Goal: Register for event/course

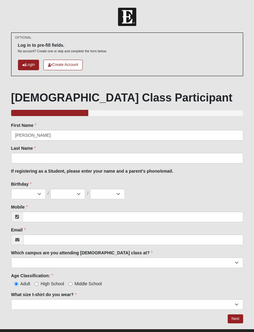
type input "[PERSON_NAME]"
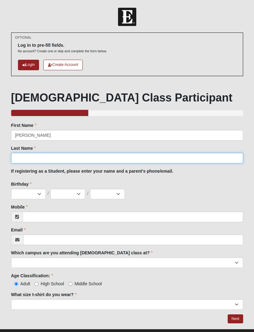
click at [30, 158] on input "Last Name" at bounding box center [127, 158] width 232 height 11
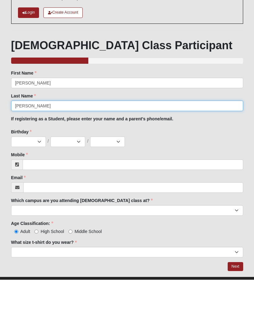
type input "Atwood"
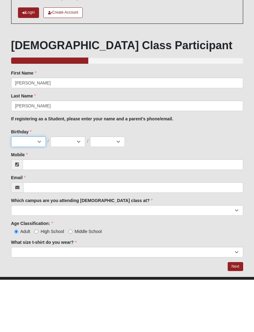
click at [25, 189] on select "Jan Feb Mar Apr May Jun [DATE] Aug Sep Oct Nov Dec" at bounding box center [28, 194] width 35 height 11
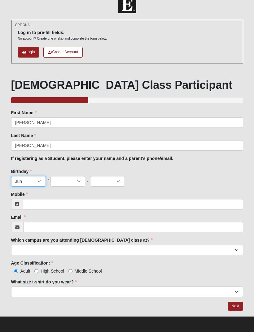
click at [27, 183] on select "Jan Feb Mar Apr May Jun [DATE] Aug Sep Oct Nov Dec" at bounding box center [28, 181] width 35 height 11
select select "7"
click at [66, 183] on select "1 2 3 4 5 6 7 8 9 10 11 12 13 14 15 16 17 18 19 20 21 22 23 24 25 26 27 28 29 3…" at bounding box center [67, 181] width 35 height 11
select select "30"
click at [108, 183] on select "2025 2024 2023 2022 2021 2020 2019 2018 2017 2016 2015 2014 2013 2012 2011 2010…" at bounding box center [107, 181] width 35 height 11
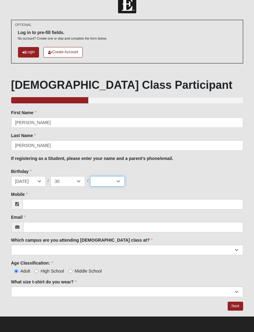
select select "1993"
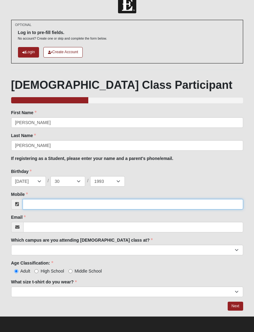
click at [33, 203] on input "Mobile" at bounding box center [133, 204] width 220 height 11
type input "9"
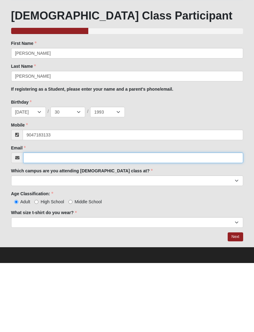
click at [31, 222] on input "Email" at bounding box center [133, 227] width 220 height 11
type input "[PHONE_NUMBER]"
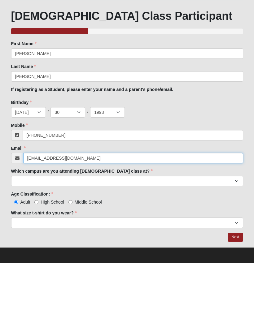
type input "[EMAIL_ADDRESS][DOMAIN_NAME]"
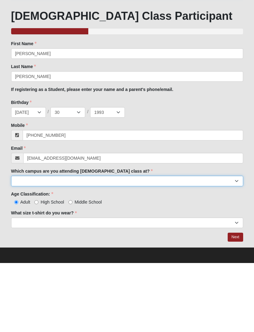
click at [25, 245] on select "Arlington Baymeadows Eleven22 Online [PERSON_NAME][GEOGRAPHIC_DATA] Jesup [GEOG…" at bounding box center [127, 250] width 232 height 11
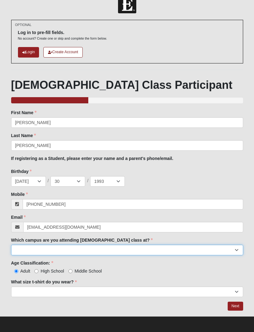
select select "11"
click at [217, 250] on select "Arlington Baymeadows Eleven22 Online [PERSON_NAME][GEOGRAPHIC_DATA] Jesup [GEOG…" at bounding box center [127, 250] width 232 height 11
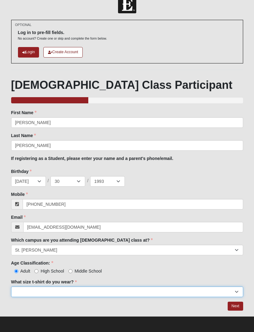
click at [24, 289] on select "Small Medium Large XL 2XL 3XL" at bounding box center [127, 292] width 232 height 11
select select "XL"
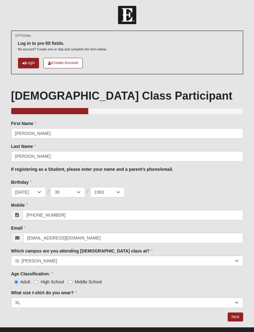
scroll to position [2, 0]
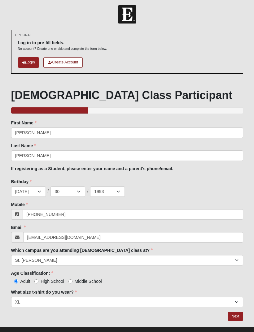
click at [237, 312] on link "Next" at bounding box center [234, 316] width 15 height 9
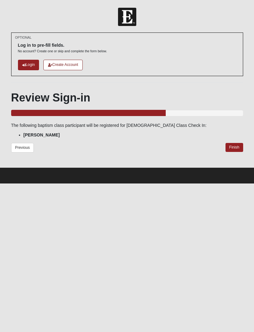
click at [234, 144] on link "Finish" at bounding box center [234, 147] width 18 height 9
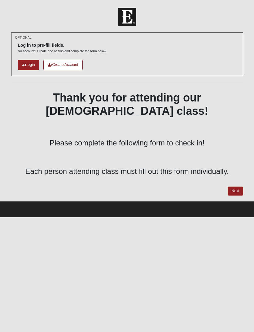
click at [235, 187] on link "Next" at bounding box center [234, 191] width 15 height 9
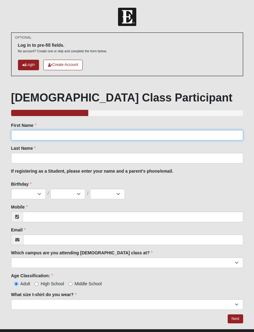
click at [27, 134] on input "First Name" at bounding box center [127, 135] width 232 height 11
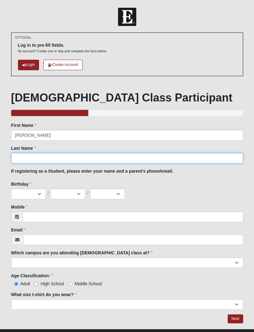
click at [27, 155] on input "Last Name" at bounding box center [127, 158] width 232 height 11
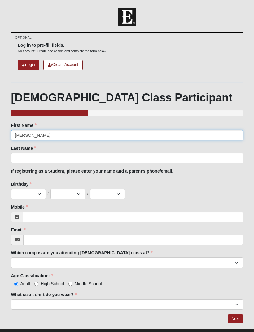
click at [59, 132] on input "Matthew Atwood" at bounding box center [127, 135] width 232 height 11
type input "Matthew"
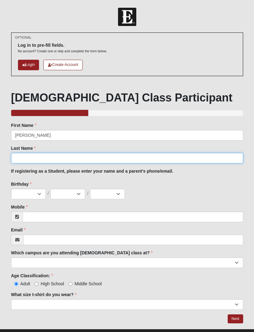
click at [24, 157] on input "Last Name" at bounding box center [127, 158] width 232 height 11
type input "Atwood"
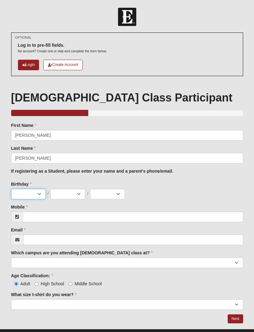
click at [27, 193] on select "Jan Feb Mar Apr May Jun [DATE] Aug Sep Oct Nov Dec" at bounding box center [28, 194] width 35 height 11
select select "7"
click at [66, 196] on select "1 2 3 4 5 6 7 8 9 10 11 12 13 14 15 16 17 18 19 20 21 22 23 24 25 26 27 28 29 3…" at bounding box center [67, 194] width 35 height 11
click at [71, 193] on select "1 2 3 4 5 6 7 8 9 10 11 12 13 14 15 16 17 18 19 20 21 22 23 24 25 26 27 28 29 3…" at bounding box center [67, 194] width 35 height 11
select select "20"
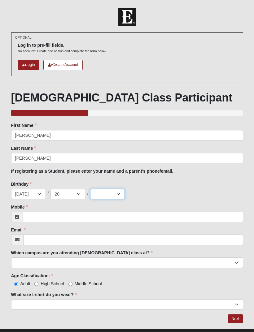
click at [106, 193] on select "2025 2024 2023 2022 2021 2020 2019 2018 2017 2016 2015 2014 2013 2012 2011 2010…" at bounding box center [107, 194] width 35 height 11
click at [118, 194] on select "2025 2024 2023 2022 2021 2020 2019 2018 2017 2016 2015 2014 2013 2012 2011 2010…" at bounding box center [107, 194] width 35 height 11
select select "1999"
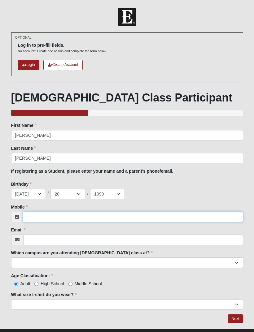
click at [34, 215] on input "Mobile" at bounding box center [133, 217] width 220 height 11
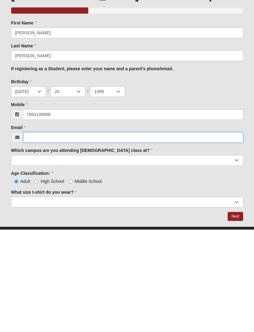
click at [33, 235] on input "Email" at bounding box center [133, 240] width 220 height 11
type input "(785) 410-8996"
type input "matt.atwood@icloud.com"
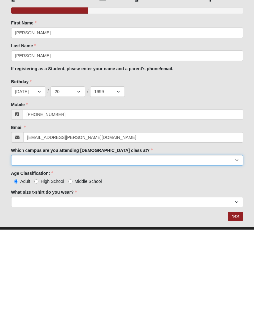
click at [28, 257] on select "Arlington Baymeadows Eleven22 Online [PERSON_NAME][GEOGRAPHIC_DATA] Jesup [GEOG…" at bounding box center [127, 262] width 232 height 11
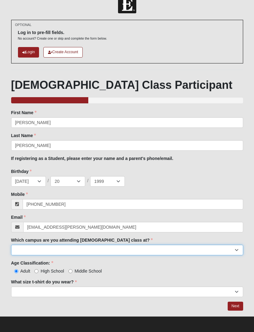
select select "11"
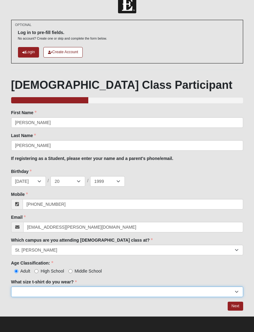
click at [19, 290] on select "Small Medium Large XL 2XL 3XL" at bounding box center [127, 292] width 232 height 11
select select "2XL"
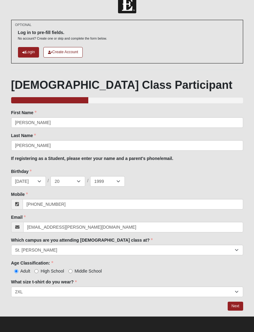
click at [234, 306] on link "Next" at bounding box center [234, 306] width 15 height 9
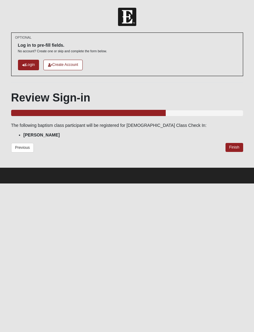
click at [232, 145] on link "Finish" at bounding box center [234, 147] width 18 height 9
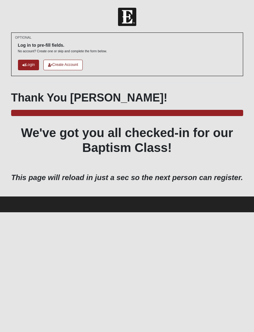
click at [193, 212] on html "Log In Baptism Class Check In Events Baptism Class Check In Error OPTIONAL" at bounding box center [127, 106] width 254 height 212
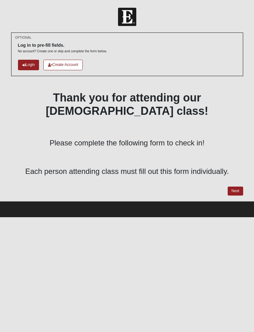
click at [236, 187] on link "Next" at bounding box center [234, 191] width 15 height 9
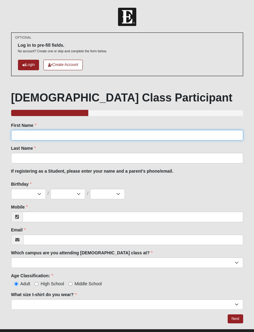
click at [28, 133] on input "First Name" at bounding box center [127, 135] width 232 height 11
type input "Carsom"
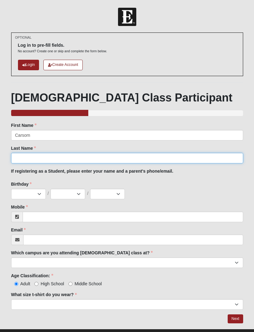
click at [26, 154] on input "Last Name" at bounding box center [127, 158] width 232 height 11
type input "Alley"
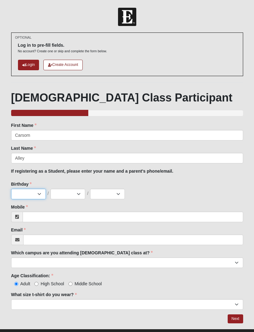
click at [24, 191] on select "Jan Feb Mar Apr May Jun [DATE] Aug Sep Oct Nov Dec" at bounding box center [28, 194] width 35 height 11
select select "3"
click at [64, 194] on select "1 2 3 4 5 6 7 8 9 10 11 12 13 14 15 16 17 18 19 20 21 22 23 24 25 26 27 28 29 3…" at bounding box center [67, 194] width 35 height 11
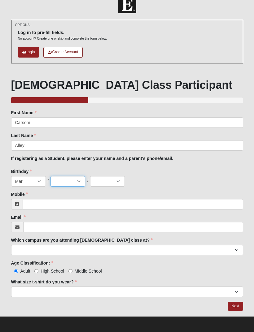
click at [62, 183] on select "1 2 3 4 5 6 7 8 9 10 11 12 13 14 15 16 17 18 19 20 21 22 23 24 25 26 27 28 29 3…" at bounding box center [67, 181] width 35 height 11
select select "29"
click at [99, 183] on select "2025 2024 2023 2022 2021 2020 2019 2018 2017 2016 2015 2014 2013 2012 2011 2010…" at bounding box center [107, 181] width 35 height 11
select select "2013"
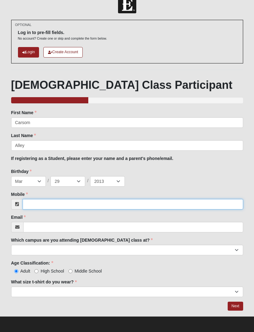
click at [34, 202] on input "Mobile" at bounding box center [133, 204] width 220 height 11
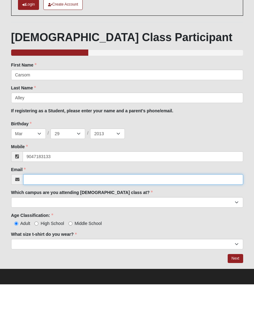
click at [35, 222] on input "Email" at bounding box center [133, 227] width 220 height 11
type input "[PHONE_NUMBER]"
type input "[EMAIL_ADDRESS][DOMAIN_NAME]"
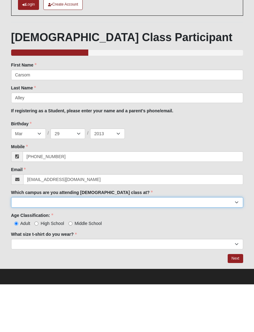
click at [25, 245] on select "Arlington Baymeadows Eleven22 Online [PERSON_NAME][GEOGRAPHIC_DATA] Jesup [GEOG…" at bounding box center [127, 250] width 232 height 11
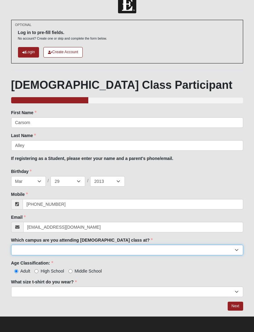
select select "11"
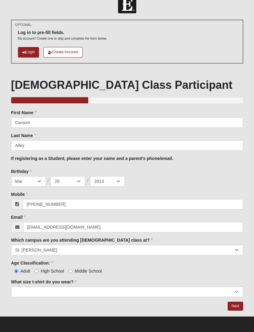
click at [71, 270] on input "Middle School" at bounding box center [70, 271] width 4 height 4
radio input "true"
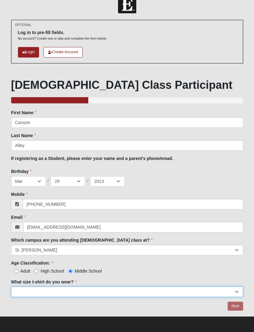
click at [113, 295] on select "Small Medium Large XL 2XL 3XL" at bounding box center [127, 292] width 232 height 11
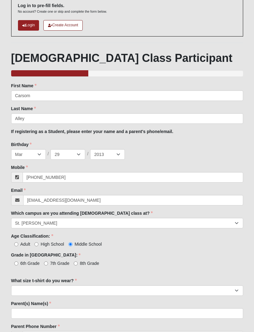
scroll to position [48, 0]
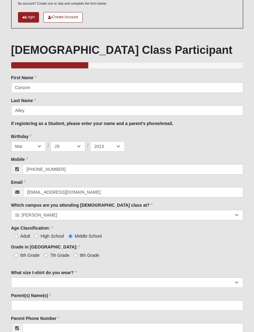
click at [48, 257] on input "7th Grade" at bounding box center [46, 255] width 4 height 4
radio input "true"
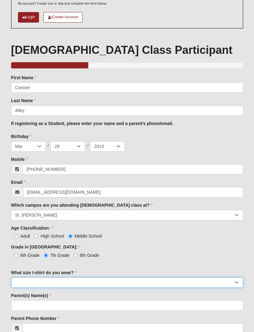
click at [24, 281] on select "Small Medium Large XL 2XL 3XL" at bounding box center [127, 282] width 232 height 11
select select "Large"
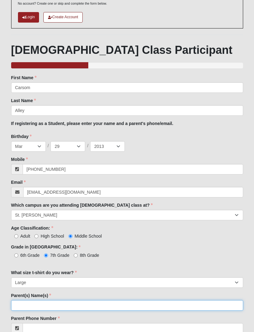
click at [155, 306] on input "Parent(s) Name(s)" at bounding box center [127, 305] width 232 height 11
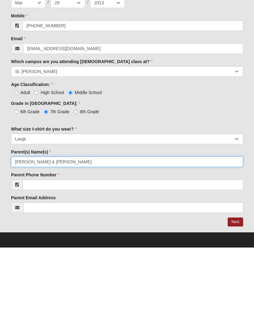
type input "Tabitha & Matthew Atwood"
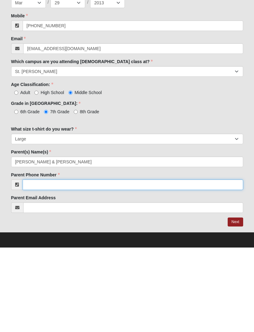
click at [35, 264] on input "Parent Phone Number" at bounding box center [133, 269] width 220 height 11
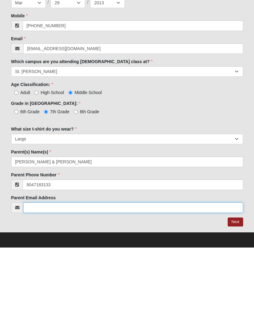
click at [88, 287] on input "Parent Email Address" at bounding box center [133, 292] width 220 height 11
type input "(904) 718-3133"
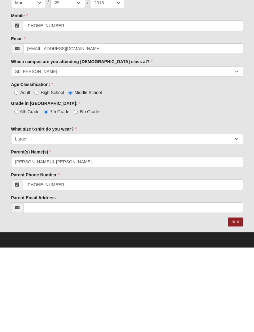
click at [235, 302] on link "Next" at bounding box center [234, 306] width 15 height 9
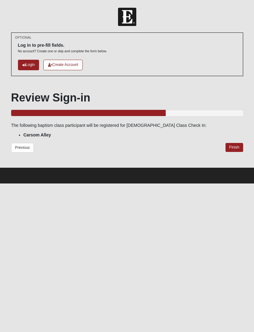
click at [235, 147] on link "Finish" at bounding box center [234, 147] width 18 height 9
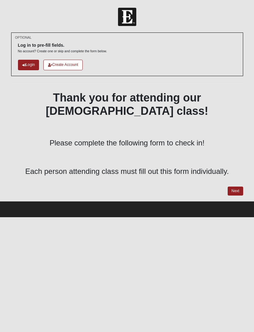
click at [232, 187] on link "Next" at bounding box center [234, 191] width 15 height 9
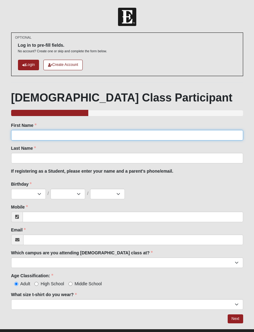
click at [136, 135] on input "First Name" at bounding box center [127, 135] width 232 height 11
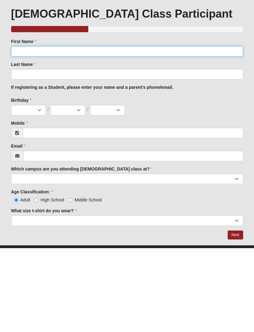
scroll to position [13, 0]
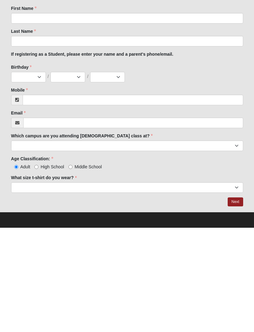
click at [75, 269] on span "Middle School" at bounding box center [88, 271] width 27 height 5
click at [72, 269] on input "Middle School" at bounding box center [70, 271] width 4 height 4
radio input "true"
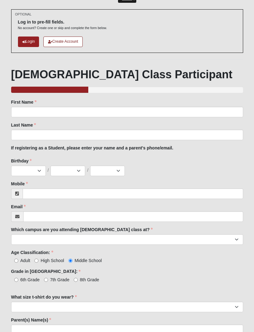
scroll to position [23, 0]
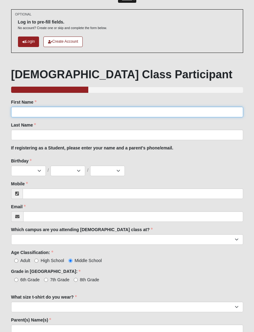
click at [101, 110] on input "First Name" at bounding box center [127, 112] width 232 height 11
type input "Erick"
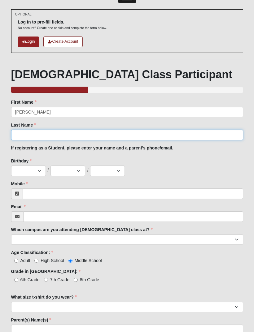
click at [101, 134] on input "Last Name" at bounding box center [127, 135] width 232 height 11
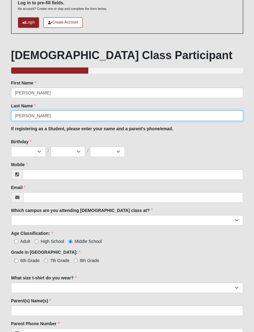
scroll to position [42, 0]
type input "A"
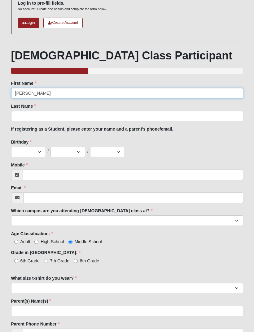
click at [40, 97] on input "Erick" at bounding box center [127, 93] width 232 height 11
type input "E"
type input "Mario"
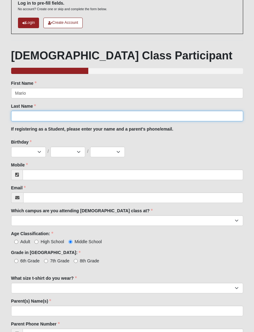
click at [20, 114] on input "Last Name" at bounding box center [127, 116] width 232 height 11
type input "McCullum"
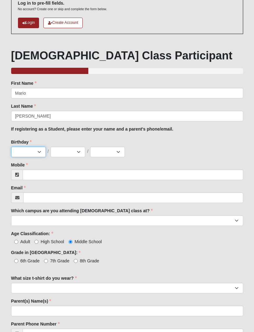
click at [26, 148] on select "Jan Feb Mar Apr May Jun [DATE] Aug Sep Oct Nov Dec" at bounding box center [28, 152] width 35 height 11
select select "11"
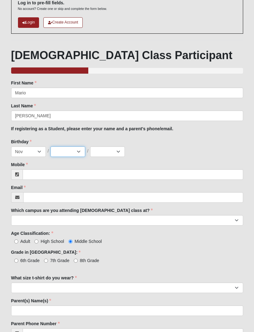
click at [66, 151] on select "1 2 3 4 5 6 7 8 9 10 11 12 13 14 15 16 17 18 19 20 21 22 23 24 25 26 27 28 29 3…" at bounding box center [67, 151] width 35 height 11
select select "4"
click at [102, 150] on select "2025 2024 2023 2022 2021 2020 2019 2018 2017 2016 2015 2014 2013 2012 2011 2010…" at bounding box center [107, 151] width 35 height 11
select select "1988"
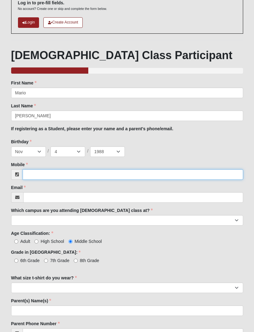
click at [37, 173] on input "Mobile" at bounding box center [133, 174] width 220 height 11
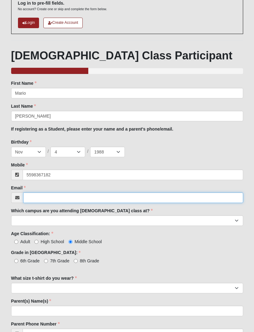
click at [32, 198] on input "Email" at bounding box center [133, 197] width 220 height 11
type input "(559) 836-7182"
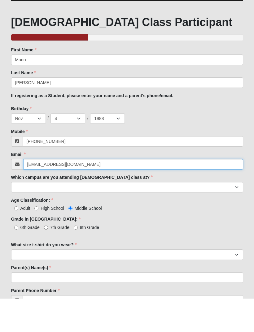
type input "mario@reisfun.com"
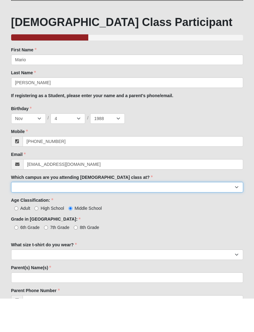
click at [40, 215] on select "Arlington Baymeadows Eleven22 Online [PERSON_NAME][GEOGRAPHIC_DATA] Jesup [GEOG…" at bounding box center [127, 220] width 232 height 11
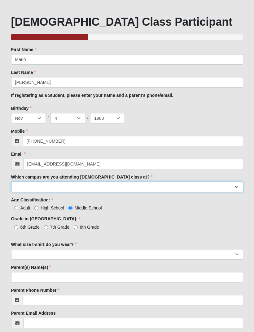
select select "11"
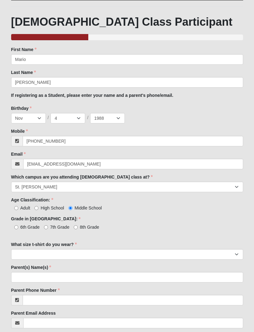
click at [18, 207] on input "Adult" at bounding box center [16, 208] width 4 height 4
radio input "true"
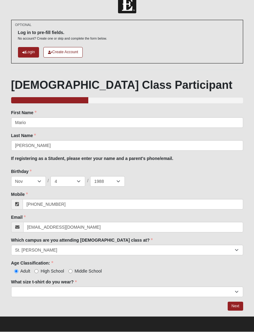
scroll to position [13, 0]
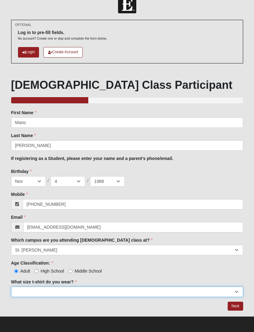
click at [38, 291] on select "Small Medium Large XL 2XL 3XL" at bounding box center [127, 292] width 232 height 11
select select "Large"
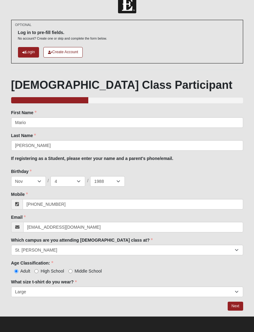
click at [234, 304] on link "Next" at bounding box center [234, 306] width 15 height 9
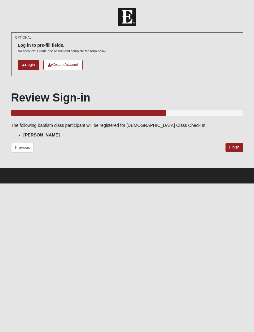
click at [231, 149] on link "Finish" at bounding box center [234, 147] width 18 height 9
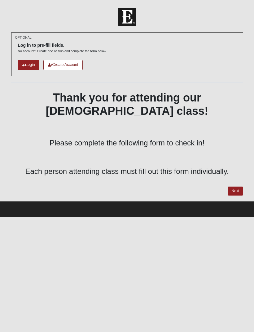
click at [230, 187] on link "Next" at bounding box center [234, 191] width 15 height 9
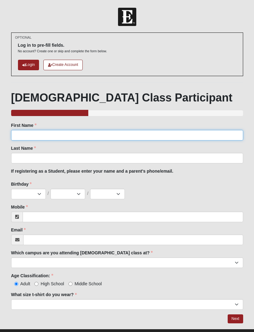
click at [34, 135] on input "First Name" at bounding box center [127, 135] width 232 height 11
type input "[PERSON_NAME]"
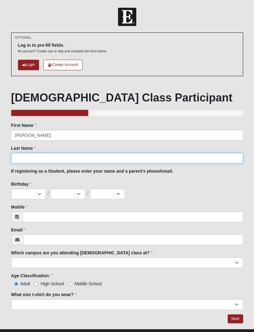
click at [51, 157] on input "Last Name" at bounding box center [127, 158] width 232 height 11
type input "[PERSON_NAME]"
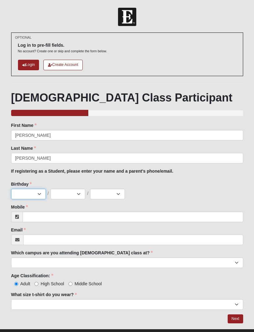
click at [39, 195] on select "Jan Feb Mar Apr May Jun [DATE] Aug Sep Oct Nov Dec" at bounding box center [28, 194] width 35 height 11
select select "1"
click at [78, 195] on select "1 2 3 4 5 6 7 8 9 10 11 12 13 14 15 16 17 18 19 20 21 22 23 24 25 26 27 28 29 3…" at bounding box center [67, 194] width 35 height 11
select select "31"
click at [121, 191] on select "2025 2024 2023 2022 2021 2020 2019 2018 2017 2016 2015 2014 2013 2012 2011 2010…" at bounding box center [107, 194] width 35 height 11
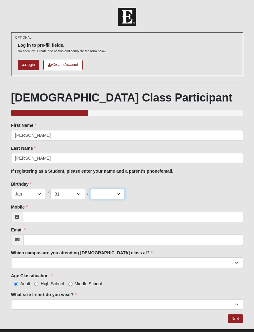
select select "1974"
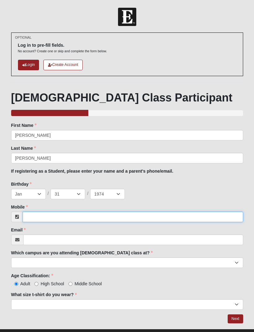
click at [51, 215] on input "Mobile" at bounding box center [133, 217] width 220 height 11
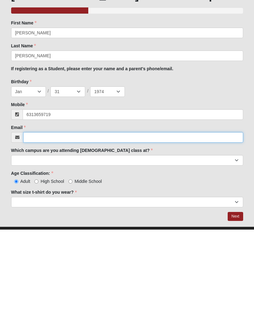
click at [69, 235] on input "Email" at bounding box center [133, 240] width 220 height 11
type input "(631) 365-9719"
type input "tdlamprecht@gmail.com"
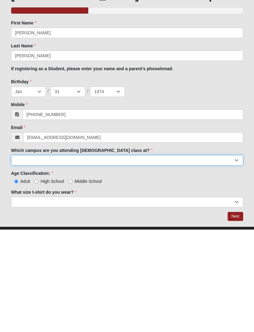
click at [112, 257] on select "Arlington Baymeadows Eleven22 Online [PERSON_NAME][GEOGRAPHIC_DATA] Jesup [GEOG…" at bounding box center [127, 262] width 232 height 11
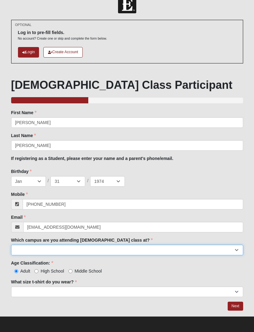
select select "11"
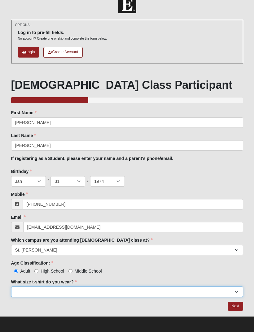
click at [165, 292] on select "Small Medium Large XL 2XL 3XL" at bounding box center [127, 292] width 232 height 11
select select "Large"
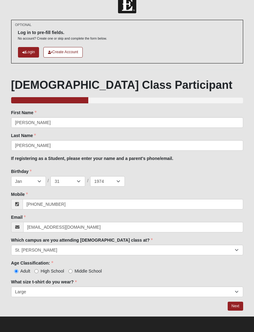
click at [236, 307] on link "Next" at bounding box center [234, 306] width 15 height 9
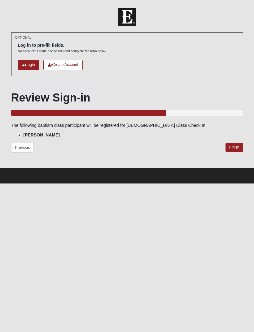
click at [234, 148] on link "Finish" at bounding box center [234, 147] width 18 height 9
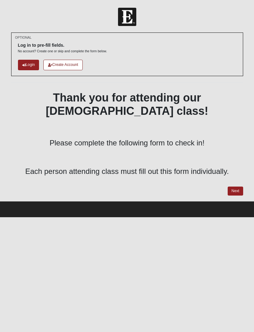
click at [235, 187] on link "Next" at bounding box center [234, 191] width 15 height 9
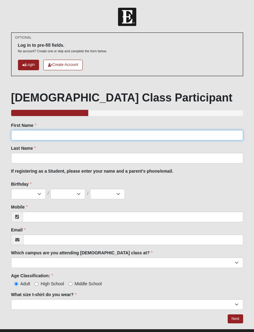
click at [71, 131] on input "First Name" at bounding box center [127, 135] width 232 height 11
type input "[PERSON_NAME]"
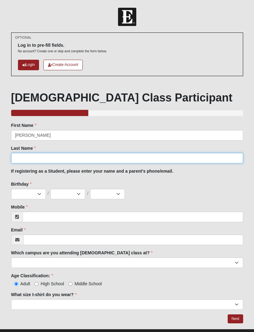
click at [105, 155] on input "Last Name" at bounding box center [127, 158] width 232 height 11
type input "Settle"
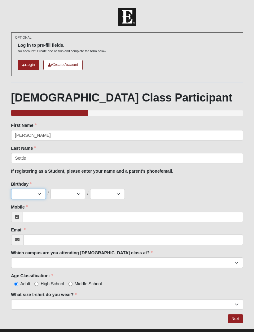
click at [31, 196] on select "Jan Feb Mar Apr May Jun [DATE] Aug Sep Oct Nov Dec" at bounding box center [28, 194] width 35 height 11
select select "2"
click at [70, 195] on select "1 2 3 4 5 6 7 8 9 10 11 12 13 14 15 16 17 18 19 20 21 22 23 24 25 26 27 28 29 3…" at bounding box center [67, 194] width 35 height 11
click at [74, 193] on select "1 2 3 4 5 6 7 8 9 10 11 12 13 14 15 16 17 18 19 20 21 22 23 24 25 26 27 28 29 3…" at bounding box center [67, 194] width 35 height 11
select select "9"
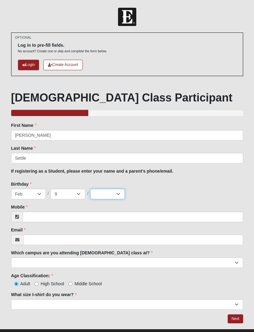
click at [120, 195] on select "2025 2024 2023 2022 2021 2020 2019 2018 2017 2016 2015 2014 2013 2012 2011 2010…" at bounding box center [107, 194] width 35 height 11
select select "1990"
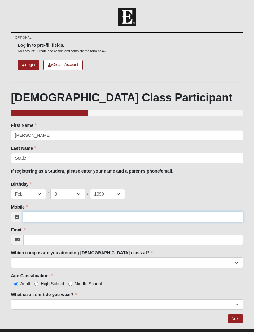
click at [61, 218] on input "Mobile" at bounding box center [133, 217] width 220 height 11
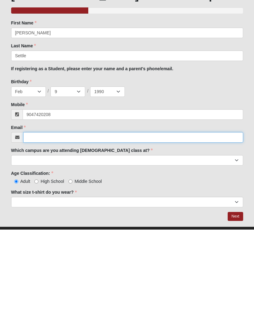
click at [110, 235] on input "Email" at bounding box center [133, 240] width 220 height 11
type input "(904) 742-0208"
type input "kboesettle@gmail.com"
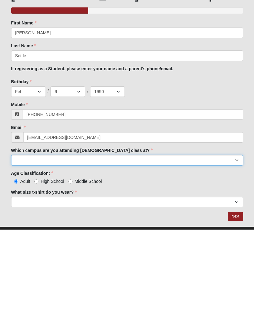
click at [157, 257] on select "Arlington Baymeadows Eleven22 Online [PERSON_NAME][GEOGRAPHIC_DATA] Jesup [GEOG…" at bounding box center [127, 262] width 232 height 11
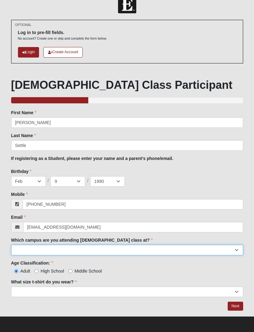
select select "11"
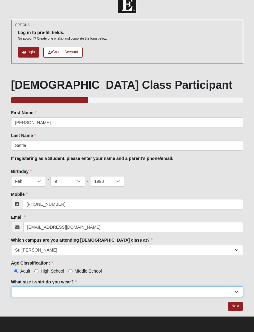
click at [105, 291] on select "Small Medium Large XL 2XL 3XL" at bounding box center [127, 292] width 232 height 11
select select "Medium"
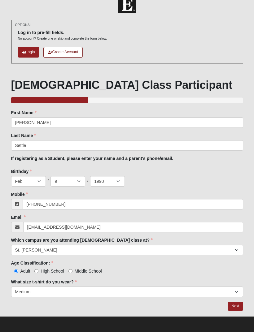
click at [235, 306] on link "Next" at bounding box center [234, 306] width 15 height 9
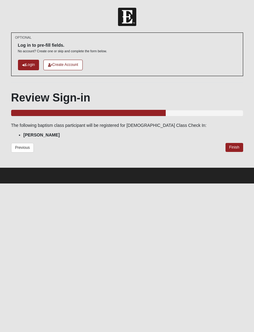
click at [235, 148] on link "Finish" at bounding box center [234, 147] width 18 height 9
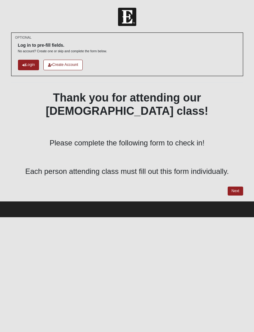
click at [230, 187] on link "Next" at bounding box center [234, 191] width 15 height 9
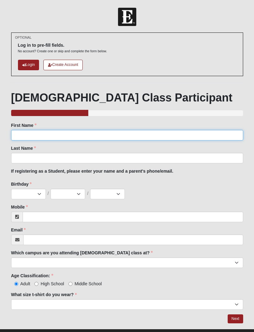
click at [80, 136] on input "First Name" at bounding box center [127, 135] width 232 height 11
type input "[PERSON_NAME]"
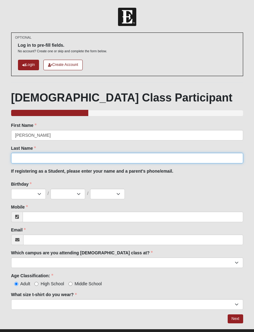
click at [36, 158] on input "Last Name" at bounding box center [127, 158] width 232 height 11
type input "Morley"
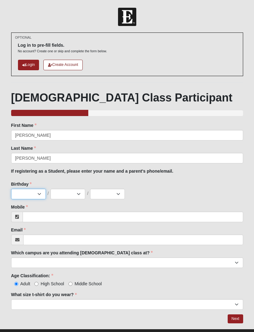
click at [37, 195] on select "Jan Feb Mar Apr May Jun Jul Aug Sep Oct Nov Dec" at bounding box center [28, 194] width 35 height 11
select select "7"
click at [67, 196] on select "1 2 3 4 5 6 7 8 9 10 11 12 13 14 15 16 17 18 19 20 21 22 23 24 25 26 27 28 29 3…" at bounding box center [67, 194] width 35 height 11
select select "16"
click at [120, 195] on select "2025 2024 2023 2022 2021 2020 2019 2018 2017 2016 2015 2014 2013 2012 2011 2010…" at bounding box center [107, 194] width 35 height 11
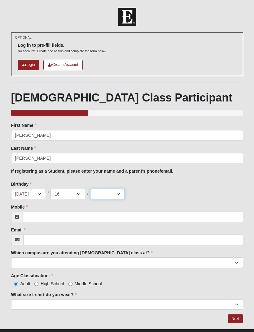
select select "1961"
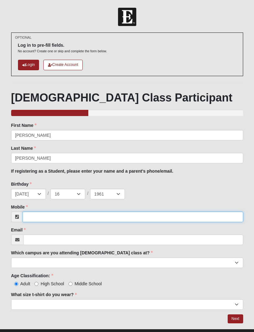
click at [48, 219] on input "Mobile" at bounding box center [133, 217] width 220 height 11
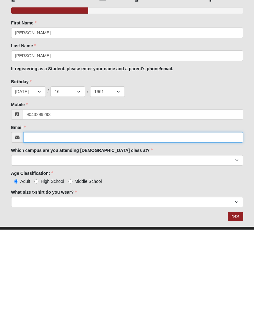
click at [42, 235] on input "Email" at bounding box center [133, 240] width 220 height 11
type input "(904) 329-9293"
type input "jj.morley79@gmail.com"
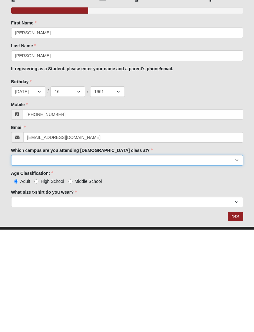
click at [171, 257] on select "Arlington Baymeadows Eleven22 Online Fleming Island Jesup Mandarin North Jax Or…" at bounding box center [127, 262] width 232 height 11
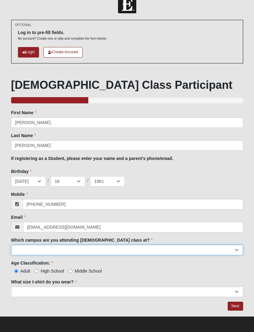
select select "11"
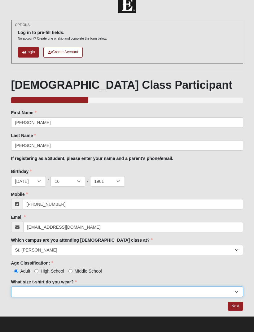
click at [73, 293] on select "Small Medium Large XL 2XL 3XL" at bounding box center [127, 292] width 232 height 11
select select "XL"
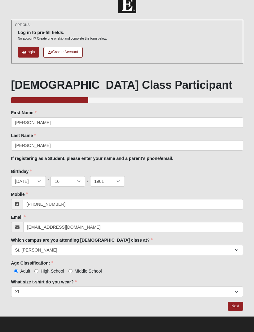
click at [231, 306] on link "Next" at bounding box center [234, 306] width 15 height 9
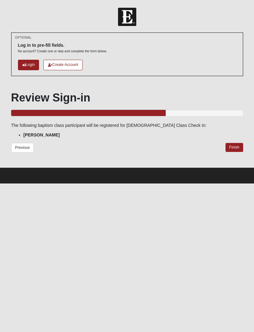
click at [234, 149] on link "Finish" at bounding box center [234, 147] width 18 height 9
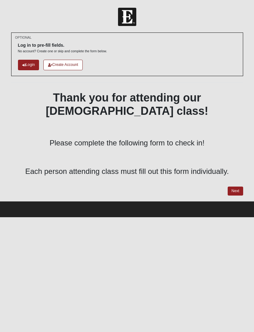
click at [239, 187] on link "Next" at bounding box center [234, 191] width 15 height 9
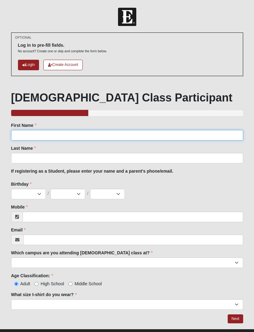
click at [102, 135] on input "First Name" at bounding box center [127, 135] width 232 height 11
type input "Liliana"
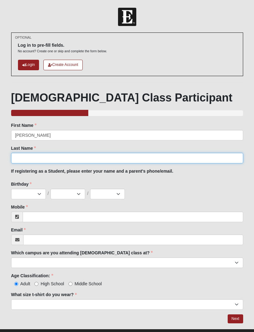
click at [92, 156] on input "Last Name" at bounding box center [127, 158] width 232 height 11
type input "Hanslovan"
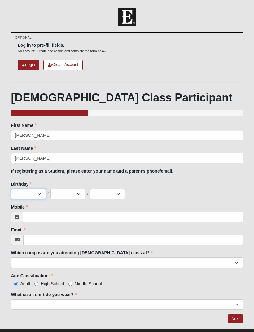
click at [41, 196] on select "Jan Feb Mar Apr May Jun [DATE] Aug Sep Oct Nov Dec" at bounding box center [28, 194] width 35 height 11
select select "12"
click at [72, 196] on select "1 2 3 4 5 6 7 8 9 10 11 12 13 14 15 16 17 18 19 20 21 22 23 24 25 26 27 28 29 3…" at bounding box center [67, 194] width 35 height 11
click at [75, 194] on select "1 2 3 4 5 6 7 8 9 10 11 12 13 14 15 16 17 18 19 20 21 22 23 24 25 26 27 28 29 3…" at bounding box center [67, 194] width 35 height 11
select select "29"
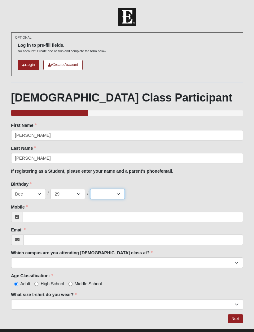
click at [112, 192] on select "2025 2024 2023 2022 2021 2020 2019 2018 2017 2016 2015 2014 2013 2012 2011 2010…" at bounding box center [107, 194] width 35 height 11
select select "2010"
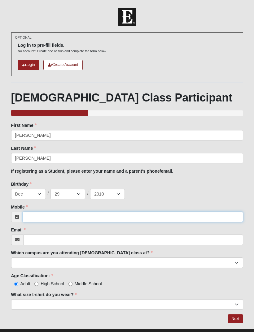
click at [109, 222] on input "Mobile" at bounding box center [133, 217] width 220 height 11
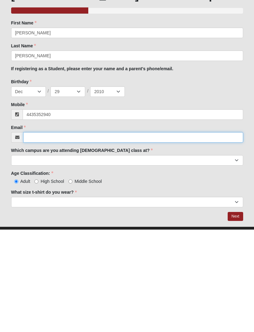
click at [151, 235] on input "Email" at bounding box center [133, 240] width 220 height 11
type input "(443) 535-2940"
type input "liliana@ikyle.com"
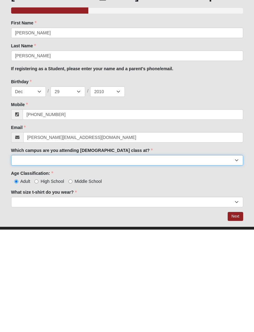
click at [143, 257] on select "Arlington Baymeadows Eleven22 Online Fleming Island Jesup Mandarin North Jax Or…" at bounding box center [127, 262] width 232 height 11
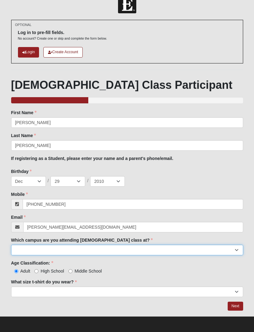
select select "11"
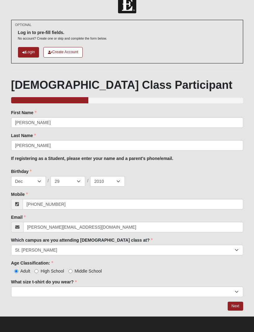
click at [42, 270] on span "High School" at bounding box center [53, 271] width 24 height 5
click at [38, 270] on input "High School" at bounding box center [36, 271] width 4 height 4
radio input "true"
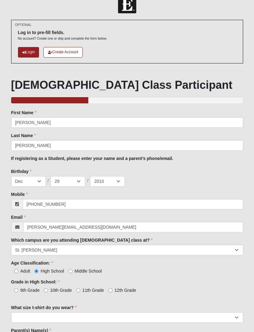
click at [30, 291] on span "9th Grade" at bounding box center [29, 290] width 19 height 5
click at [18, 291] on input "9th Grade" at bounding box center [16, 290] width 4 height 4
radio input "true"
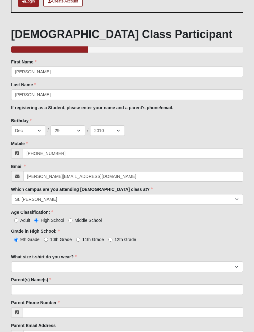
scroll to position [63, 0]
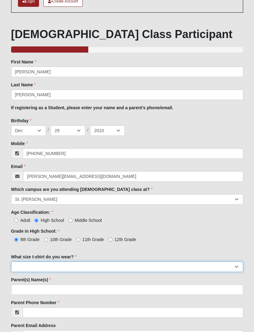
click at [24, 269] on select "Small Medium Large XL 2XL 3XL" at bounding box center [127, 266] width 232 height 11
select select "Small"
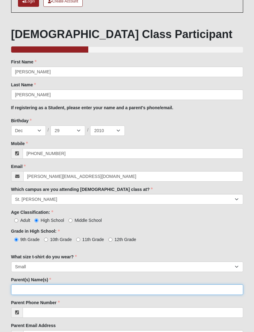
click at [95, 290] on input "Parent(s) Name(s)" at bounding box center [127, 289] width 232 height 11
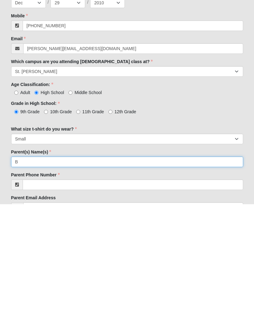
scroll to position [107, 0]
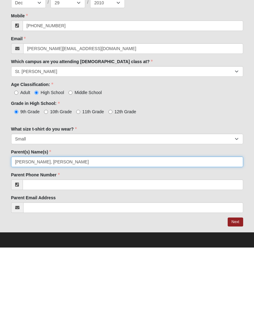
type input "Brandi Hanslovan, Kyle Hanslovan"
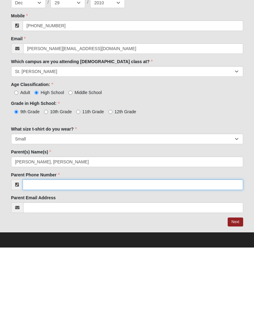
click at [133, 264] on input "Parent Phone Number" at bounding box center [133, 269] width 220 height 11
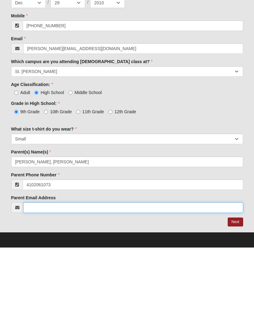
click at [108, 287] on input "Parent Email Address" at bounding box center [133, 292] width 220 height 11
type input "(410) 206-1073"
type input "flowers.brandi@gmail.com"
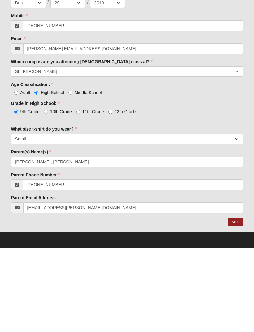
click at [235, 302] on link "Next" at bounding box center [234, 306] width 15 height 9
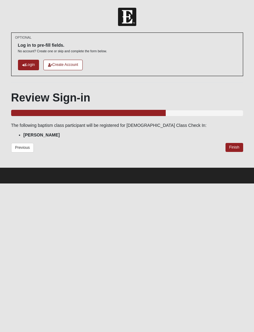
click at [236, 146] on link "Finish" at bounding box center [234, 147] width 18 height 9
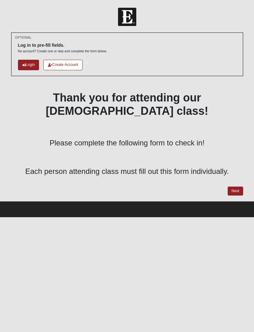
click at [235, 187] on link "Next" at bounding box center [234, 191] width 15 height 9
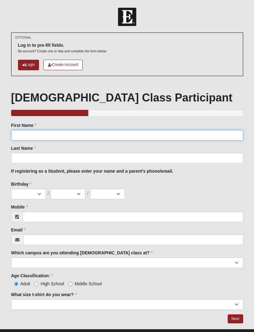
click at [128, 139] on input "First Name" at bounding box center [127, 135] width 232 height 11
type input "Brandi"
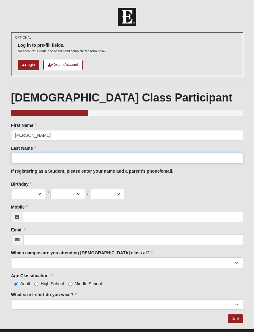
click at [113, 162] on input "Last Name" at bounding box center [127, 158] width 232 height 11
type input "Hanslovan"
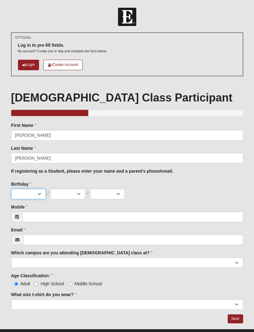
click at [36, 198] on select "Jan Feb Mar Apr May Jun [DATE] Aug Sep Oct Nov Dec" at bounding box center [28, 194] width 35 height 11
select select "1"
click at [75, 198] on select "1 2 3 4 5 6 7 8 9 10 11 12 13 14 15 16 17 18 19 20 21 22 23 24 25 26 27 28 29 3…" at bounding box center [67, 194] width 35 height 11
click at [72, 198] on select "1 2 3 4 5 6 7 8 9 10 11 12 13 14 15 16 17 18 19 20 21 22 23 24 25 26 27 28 29 3…" at bounding box center [67, 194] width 35 height 11
select select "12"
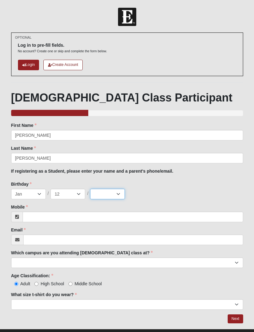
click at [116, 194] on select "2025 2024 2023 2022 2021 2020 2019 2018 2017 2016 2015 2014 2013 2012 2011 2010…" at bounding box center [107, 194] width 35 height 11
click at [116, 196] on select "2025 2024 2023 2022 2021 2020 2019 2018 2017 2016 2015 2014 2013 2012 2011 2010…" at bounding box center [107, 194] width 35 height 11
select select "1986"
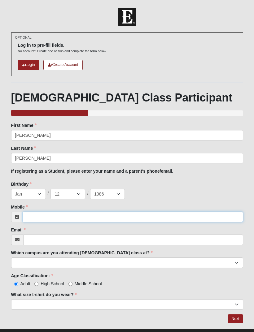
click at [81, 218] on input "Mobile" at bounding box center [133, 217] width 220 height 11
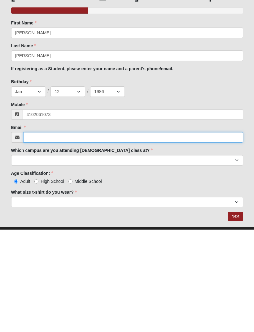
click at [105, 235] on input "Email" at bounding box center [133, 240] width 220 height 11
type input "(410) 206-1073"
type input "flowers.brandi@gmail.com"
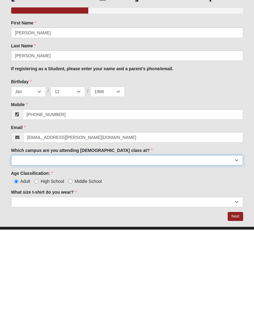
click at [135, 257] on select "Arlington Baymeadows Eleven22 Online Fleming Island Jesup Mandarin North Jax Or…" at bounding box center [127, 262] width 232 height 11
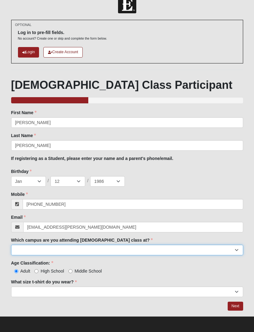
select select "11"
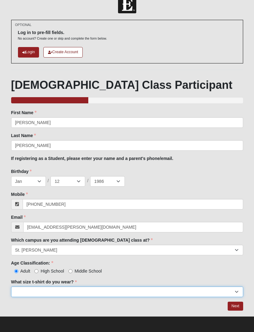
click at [94, 294] on select "Small Medium Large XL 2XL 3XL" at bounding box center [127, 292] width 232 height 11
click at [230, 294] on select "Small Medium Large XL 2XL 3XL" at bounding box center [127, 292] width 232 height 11
select select "Small"
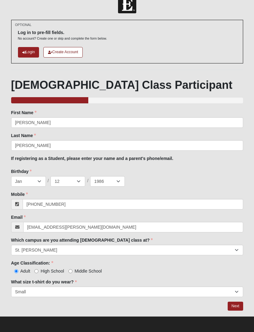
click at [236, 306] on link "Next" at bounding box center [234, 306] width 15 height 9
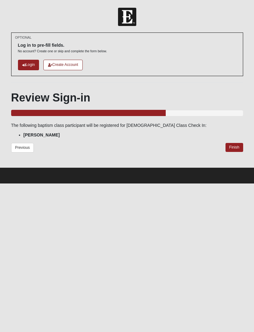
click at [235, 149] on link "Finish" at bounding box center [234, 147] width 18 height 9
